Goal: Task Accomplishment & Management: Manage account settings

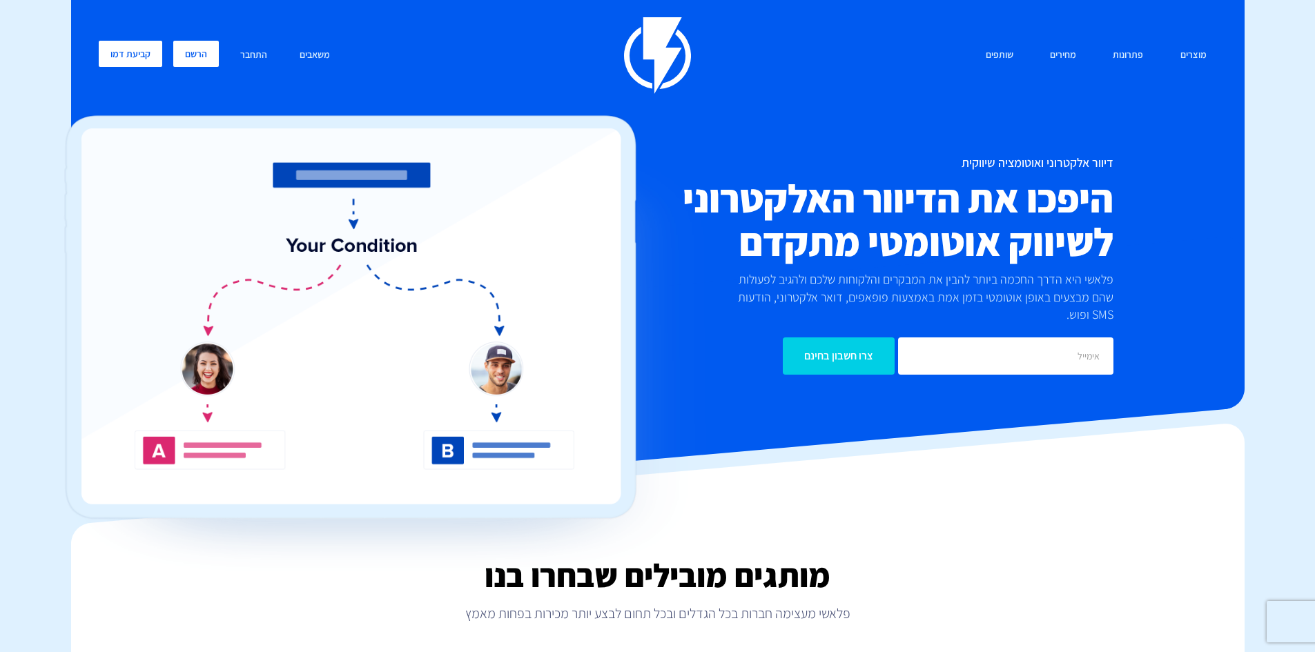
click at [193, 48] on link "הרשם" at bounding box center [196, 54] width 46 height 26
click at [241, 55] on link "התחבר" at bounding box center [254, 56] width 48 height 30
